Goal: Find specific page/section: Find specific page/section

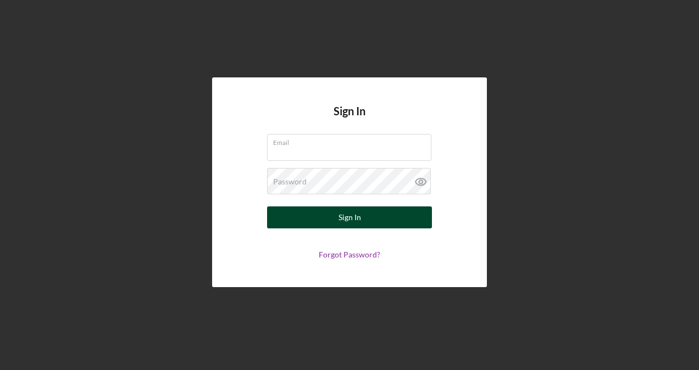
type input "[EMAIL_ADDRESS][DOMAIN_NAME]"
click at [355, 223] on div "Sign In" at bounding box center [349, 218] width 23 height 22
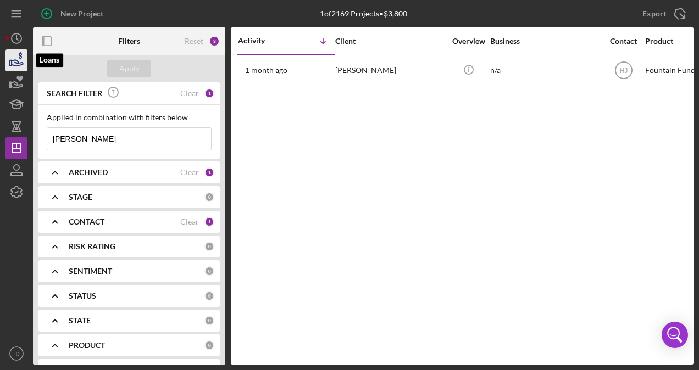
click at [8, 55] on icon "button" at bounding box center [16, 60] width 27 height 27
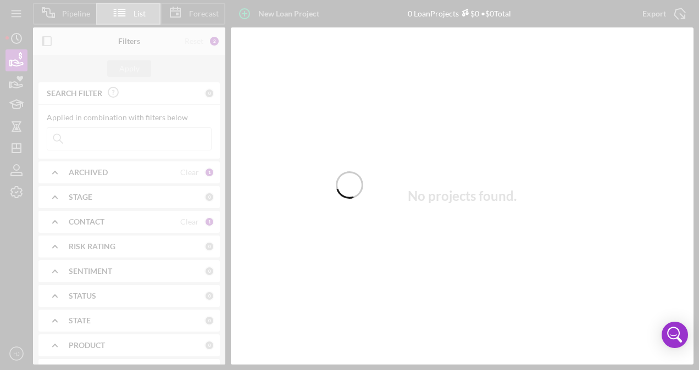
click at [12, 141] on div at bounding box center [349, 185] width 699 height 370
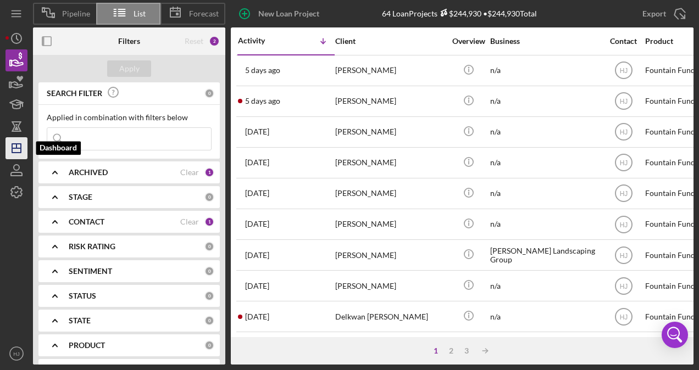
click at [16, 145] on line "button" at bounding box center [16, 146] width 0 height 4
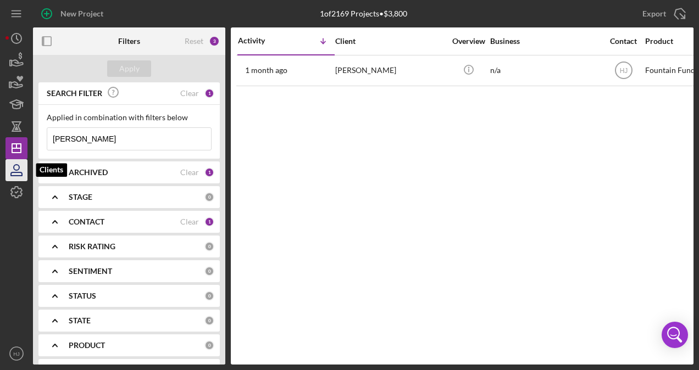
click at [12, 169] on icon "button" at bounding box center [16, 170] width 27 height 27
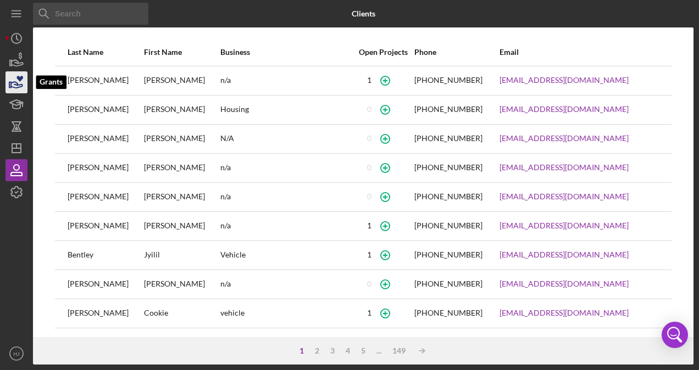
click at [21, 72] on icon "button" at bounding box center [16, 82] width 27 height 27
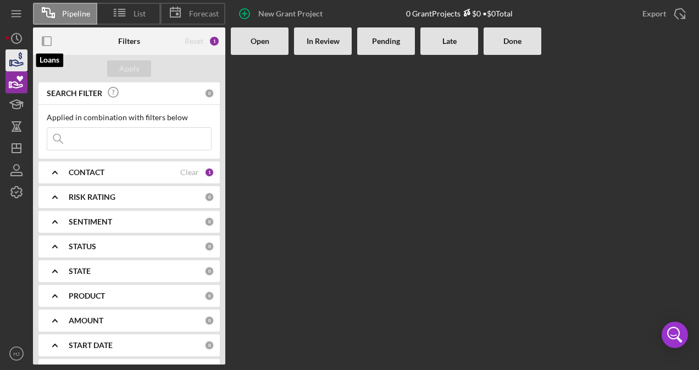
click at [19, 66] on icon "button" at bounding box center [16, 60] width 27 height 27
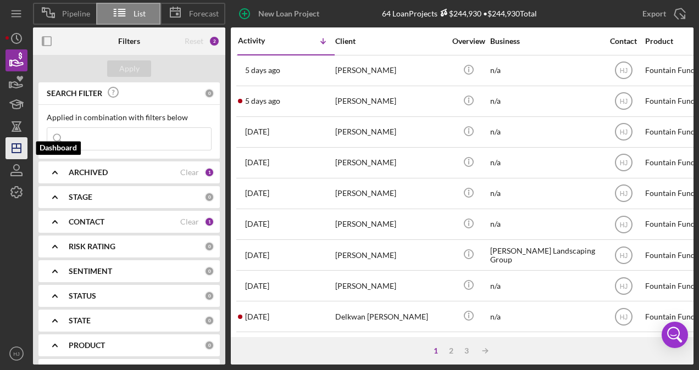
click at [21, 149] on polygon "button" at bounding box center [16, 148] width 9 height 9
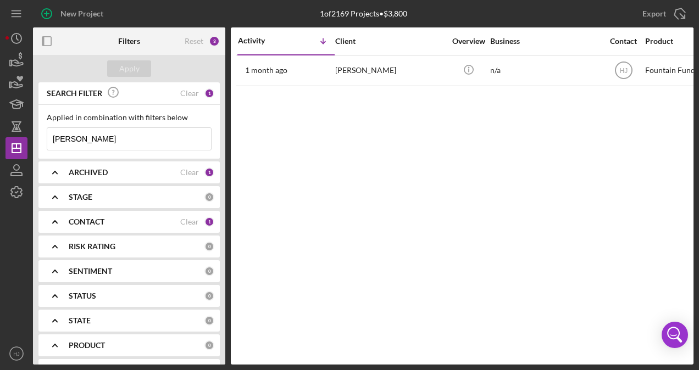
click at [85, 134] on input "[PERSON_NAME]" at bounding box center [129, 139] width 164 height 22
type input "a"
click at [129, 65] on div "Apply" at bounding box center [129, 68] width 20 height 16
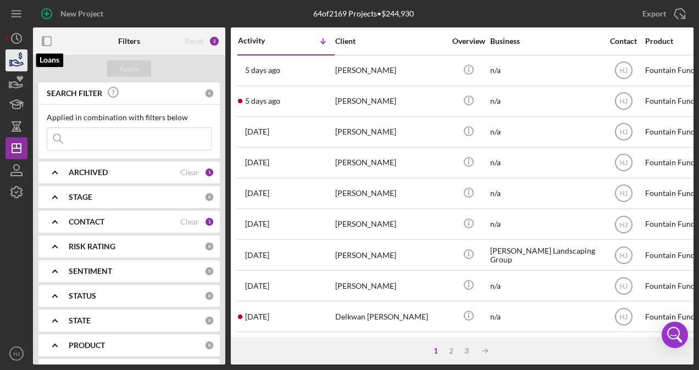
click at [12, 66] on icon "button" at bounding box center [16, 60] width 27 height 27
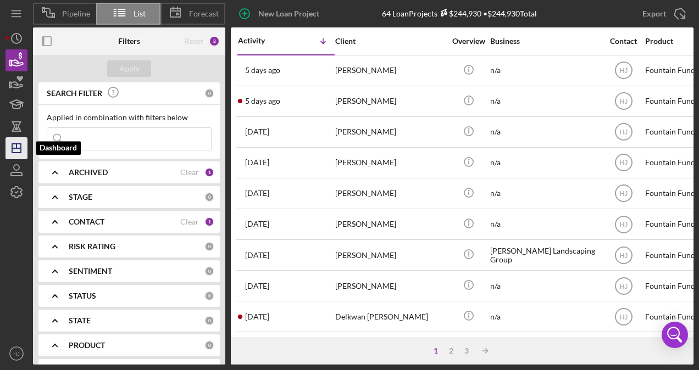
click at [15, 140] on icon "Icon/Dashboard" at bounding box center [16, 148] width 27 height 27
